Goal: Entertainment & Leisure: Consume media (video, audio)

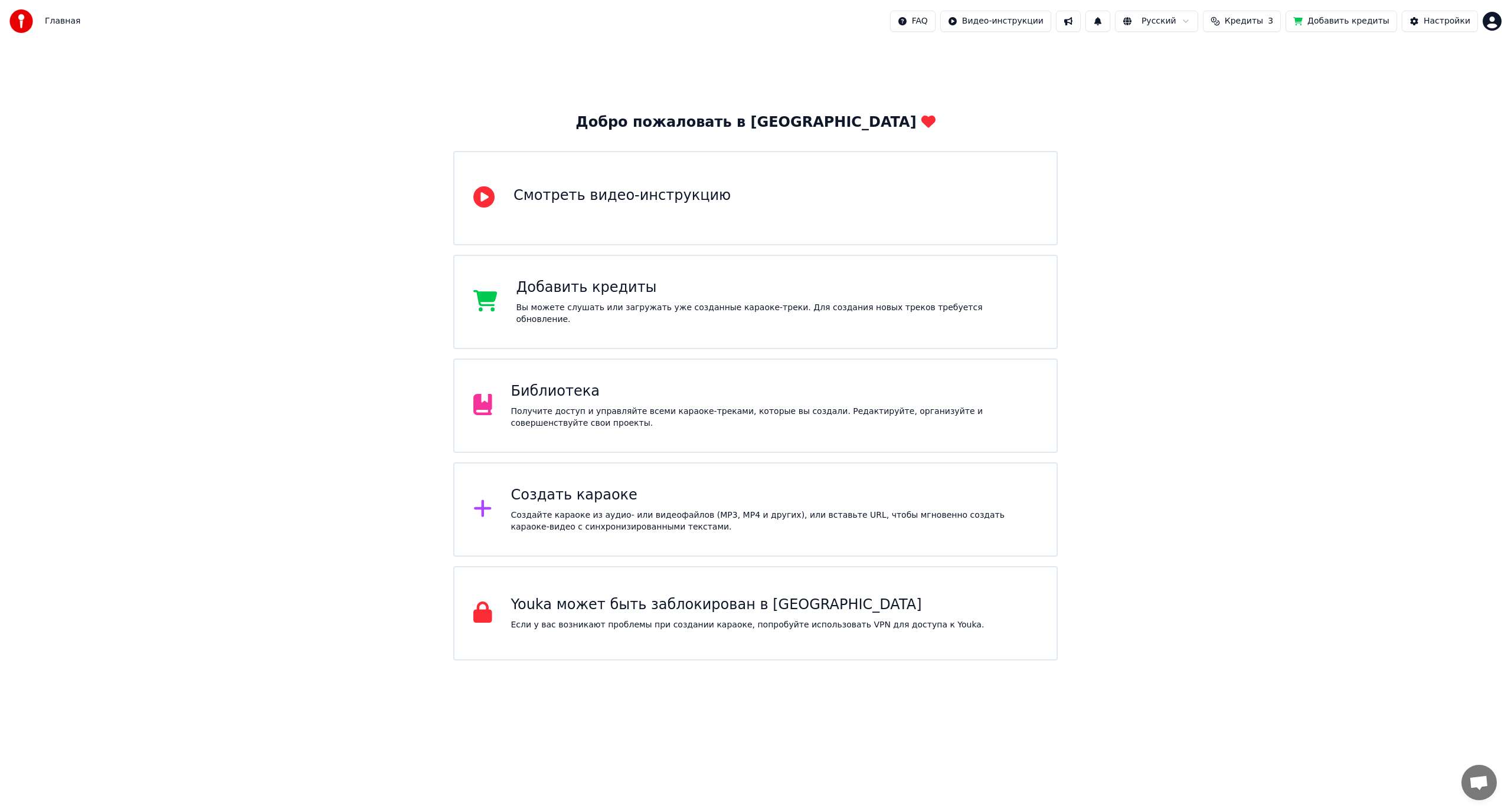
click at [643, 413] on div "Получите доступ и управляйте всеми караоке-треками, которые вы создали. Редакти…" at bounding box center [774, 417] width 527 height 24
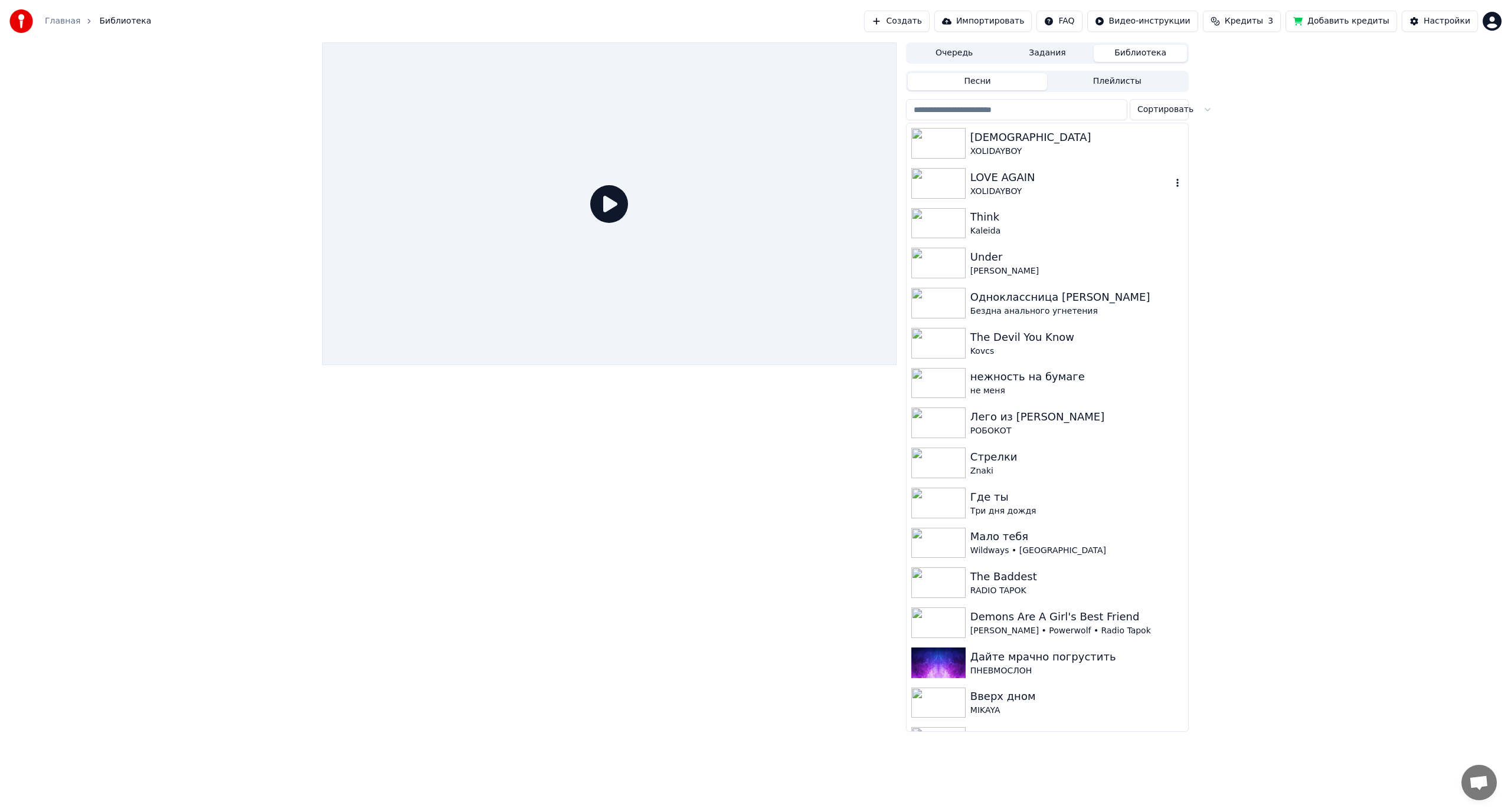
click at [1043, 181] on div "LOVE AGAIN" at bounding box center [1070, 177] width 201 height 16
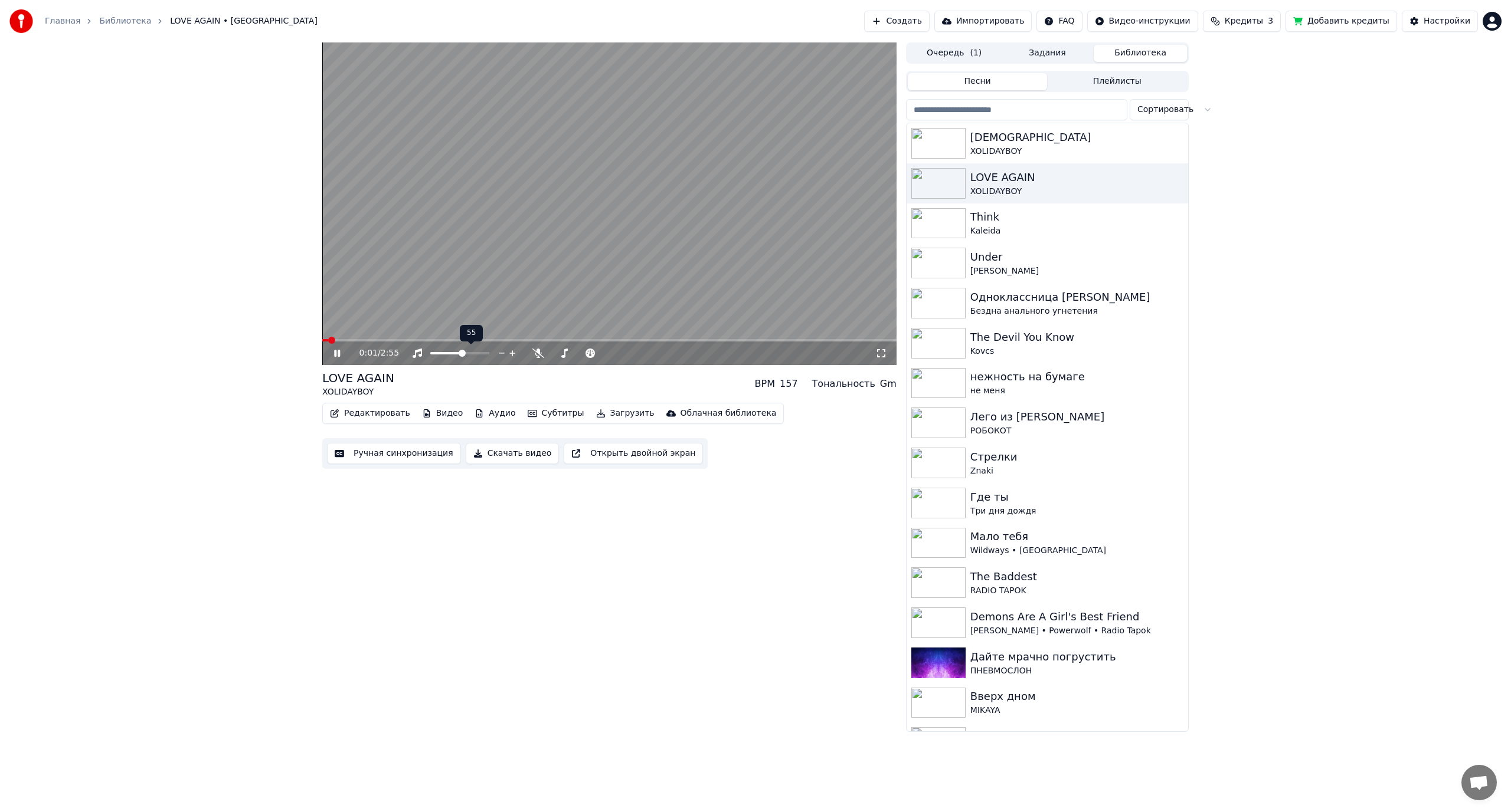
click at [463, 354] on span at bounding box center [462, 353] width 7 height 7
click at [471, 353] on span at bounding box center [469, 353] width 7 height 7
click at [589, 252] on video at bounding box center [609, 204] width 574 height 322
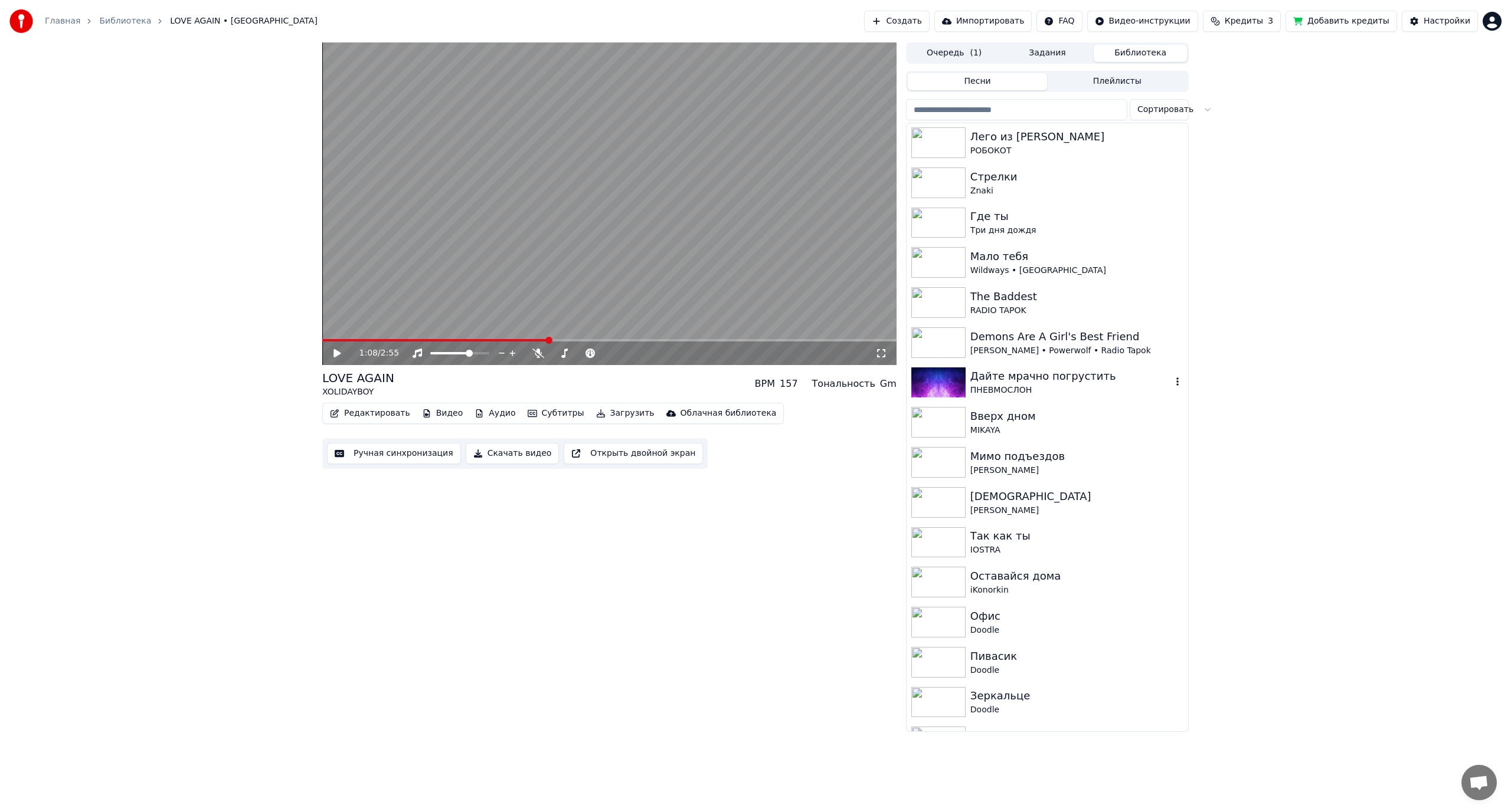
scroll to position [354, 0]
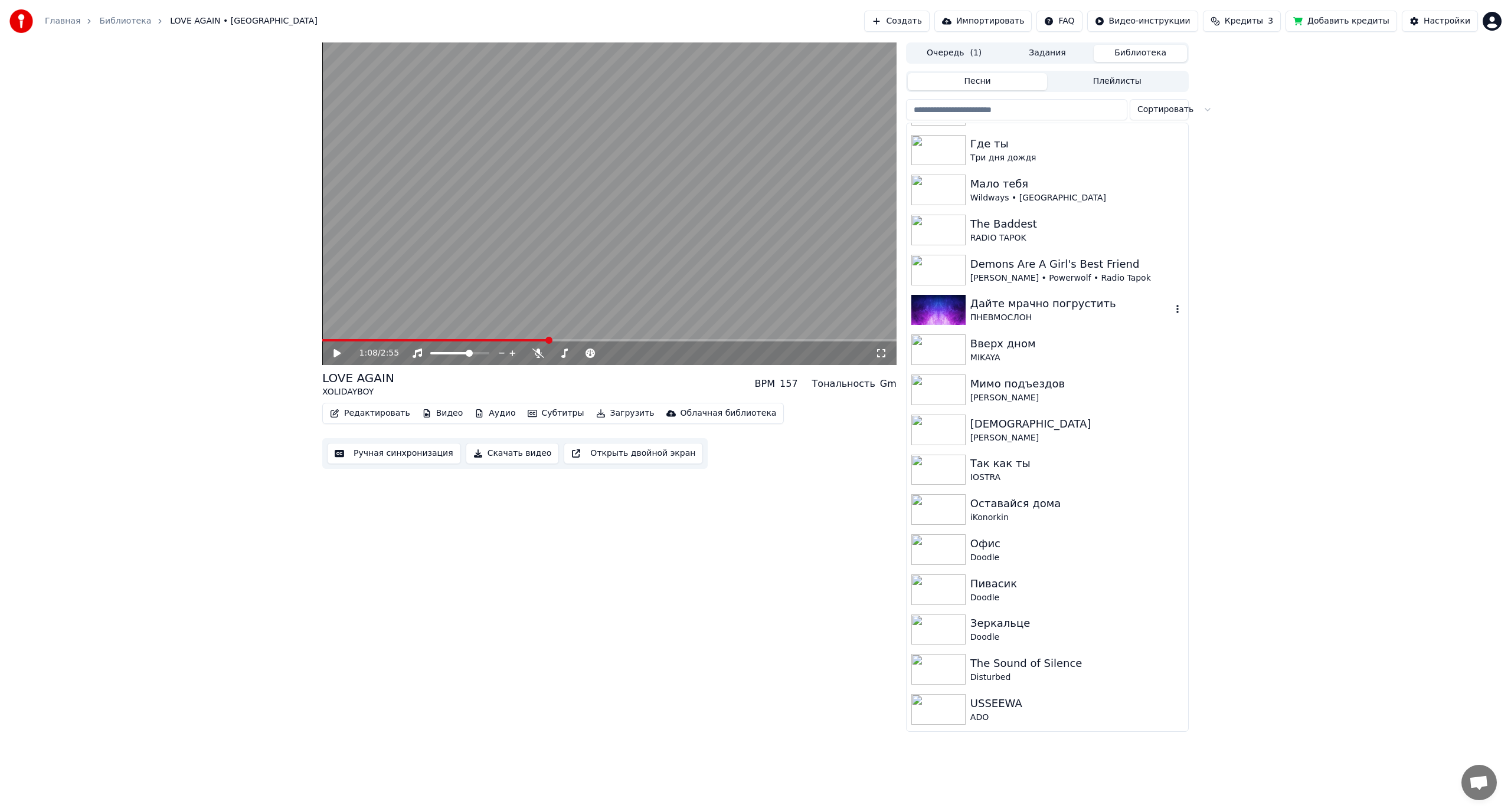
click at [925, 305] on img at bounding box center [938, 311] width 54 height 31
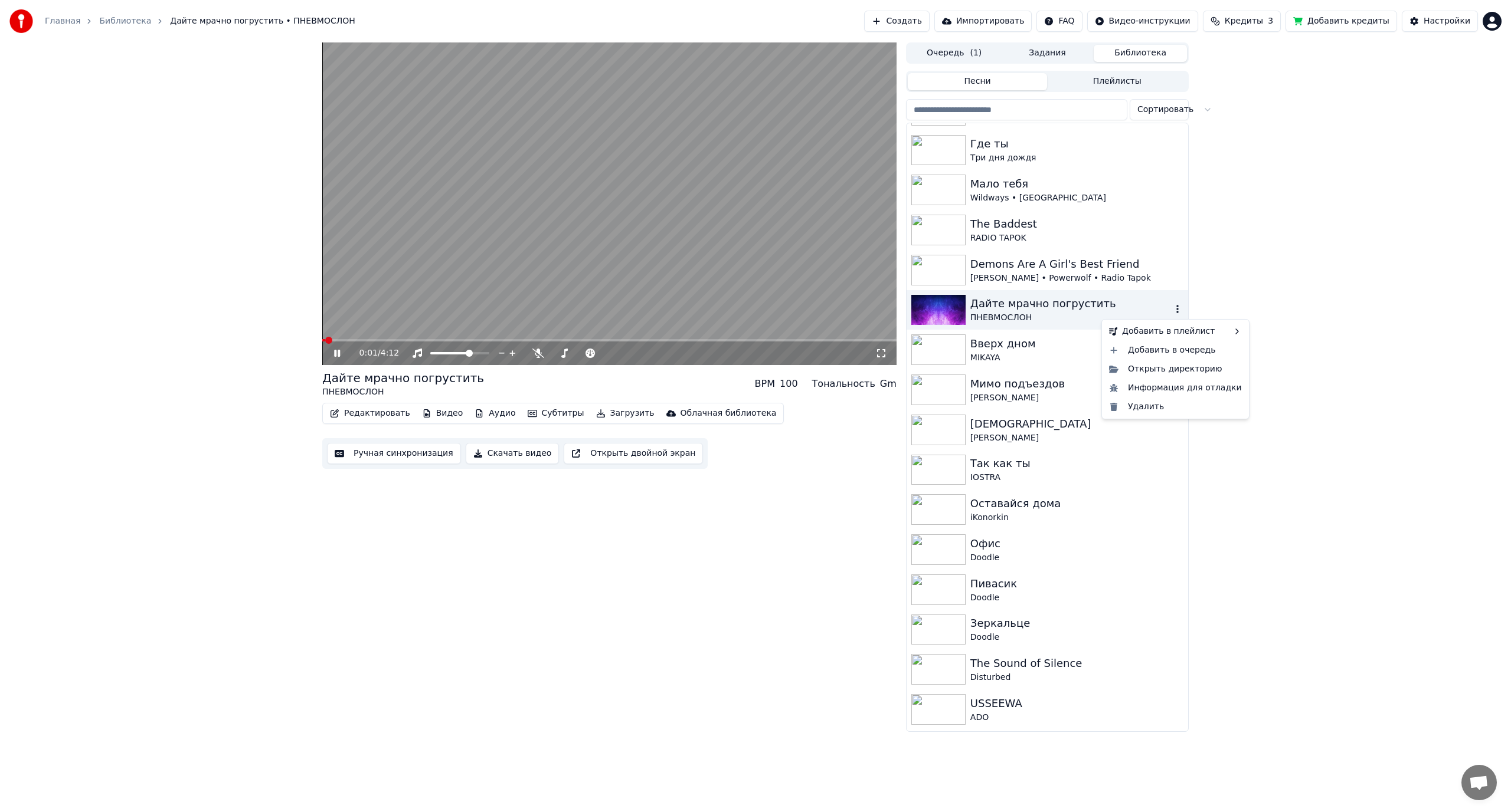
click at [1171, 309] on icon "button" at bounding box center [1177, 309] width 12 height 9
click at [1152, 383] on div "Информация для отладки" at bounding box center [1176, 388] width 143 height 19
click at [622, 353] on icon at bounding box center [622, 353] width 6 height 1
click at [647, 351] on icon at bounding box center [649, 354] width 11 height 12
